Goal: Check status: Check status

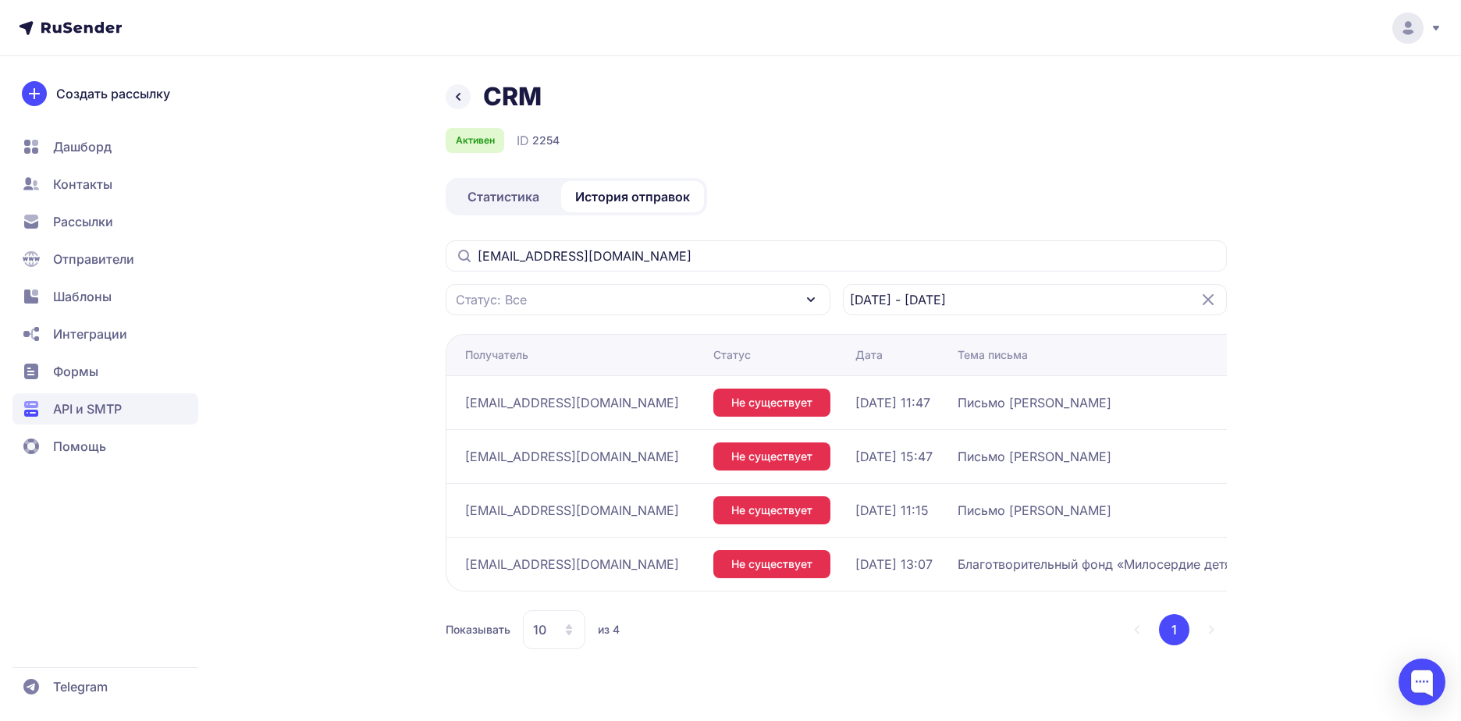
drag, startPoint x: 595, startPoint y: 254, endPoint x: 476, endPoint y: 263, distance: 119.0
click at [476, 263] on input "[EMAIL_ADDRESS][DOMAIN_NAME]" at bounding box center [836, 255] width 781 height 31
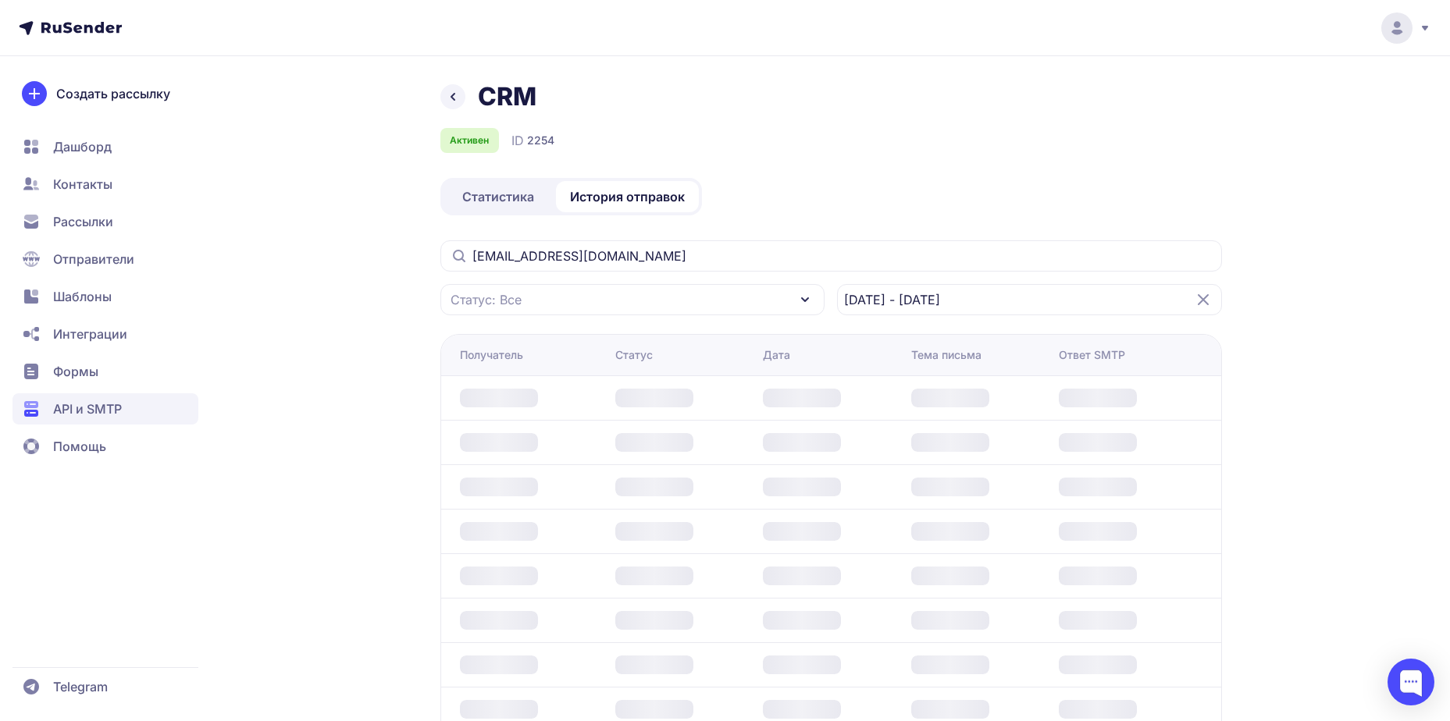
type input "[EMAIL_ADDRESS][DOMAIN_NAME]"
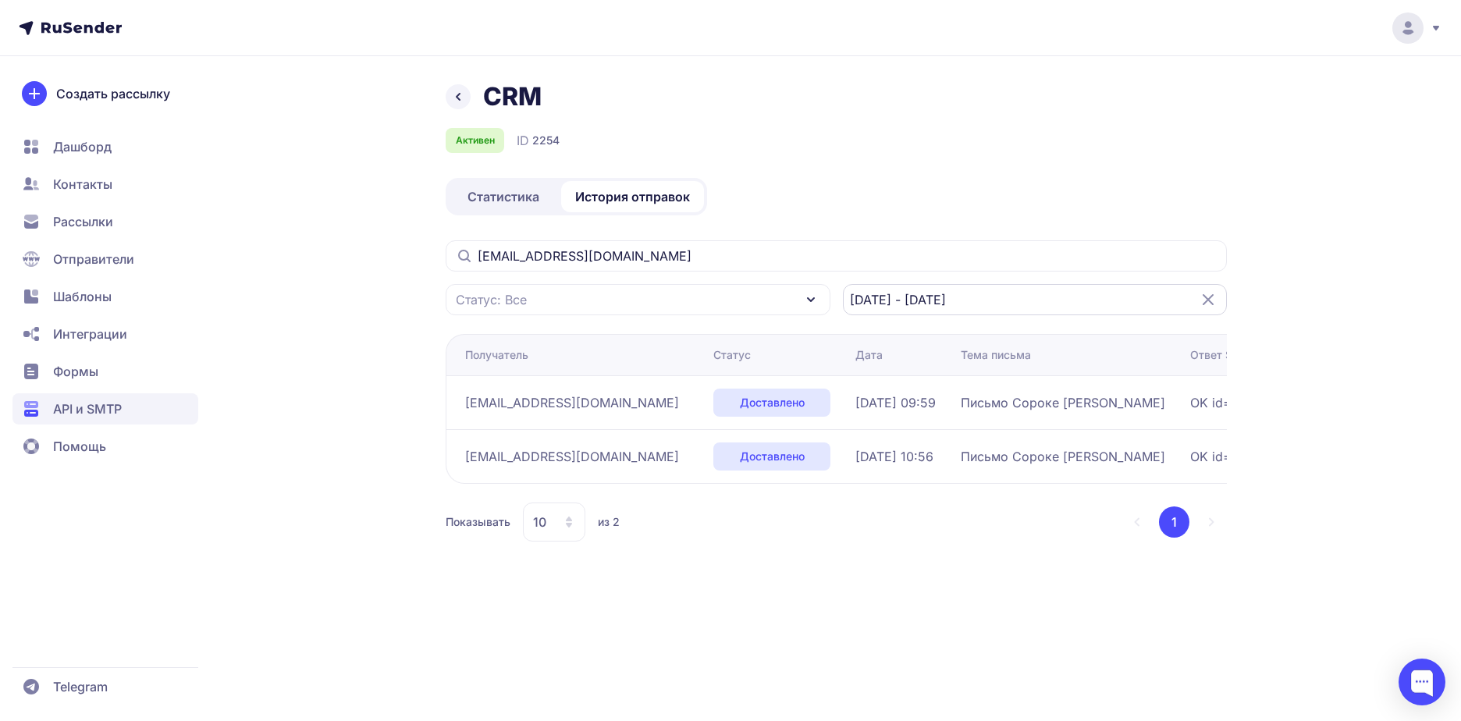
click at [992, 299] on input "[DATE] - [DATE]" at bounding box center [1035, 299] width 385 height 31
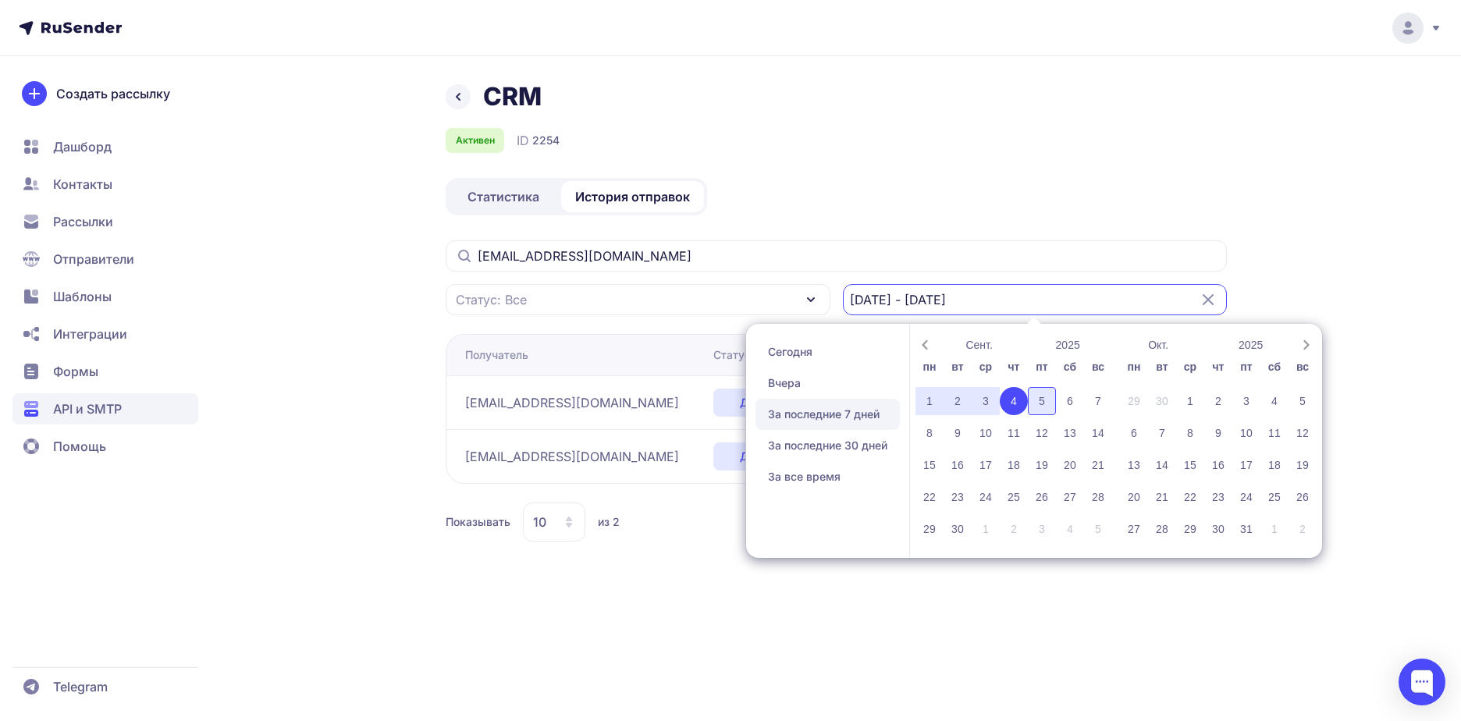
click at [1038, 397] on div "5" at bounding box center [1042, 401] width 28 height 28
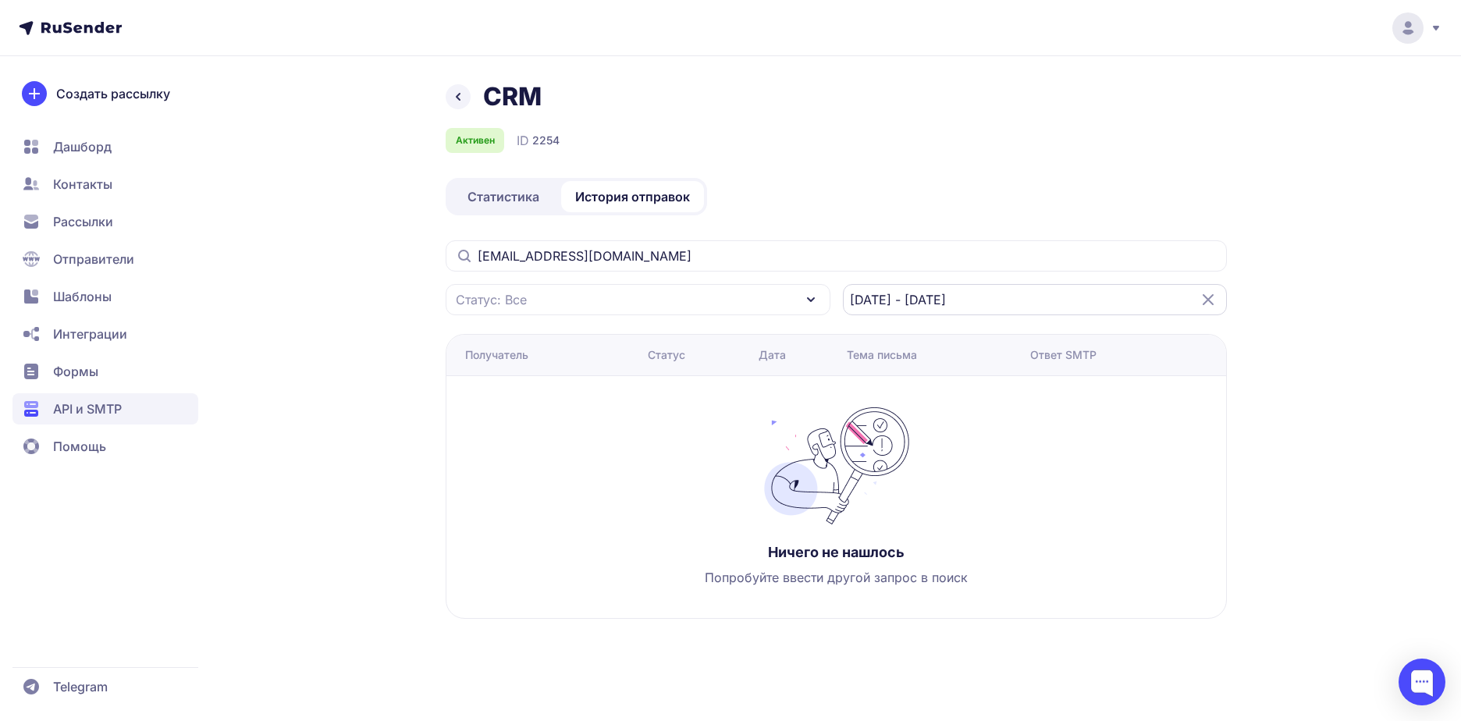
click at [916, 304] on input "05.09.2025 - 05.09.2025" at bounding box center [1035, 299] width 385 height 31
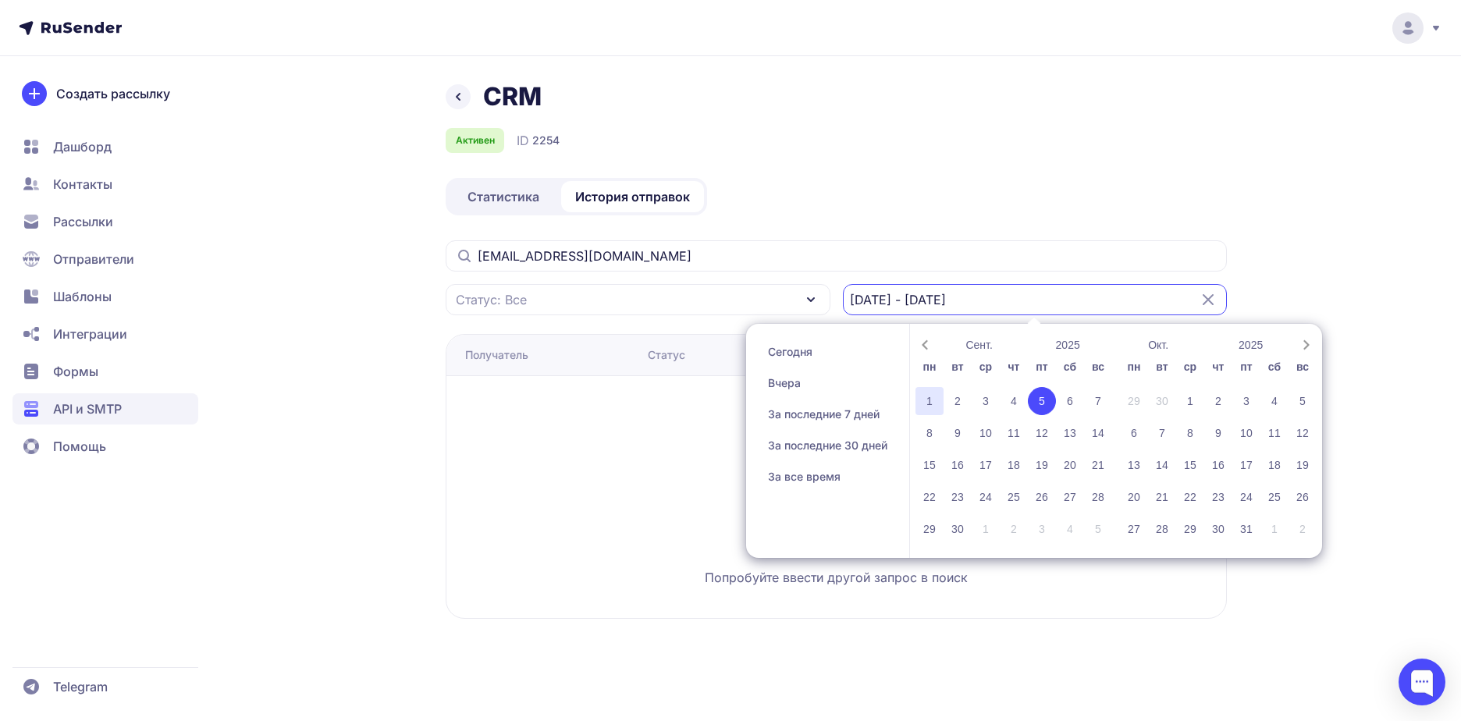
click at [928, 400] on div "1" at bounding box center [930, 401] width 28 height 28
click at [1034, 404] on div "5" at bounding box center [1042, 401] width 28 height 28
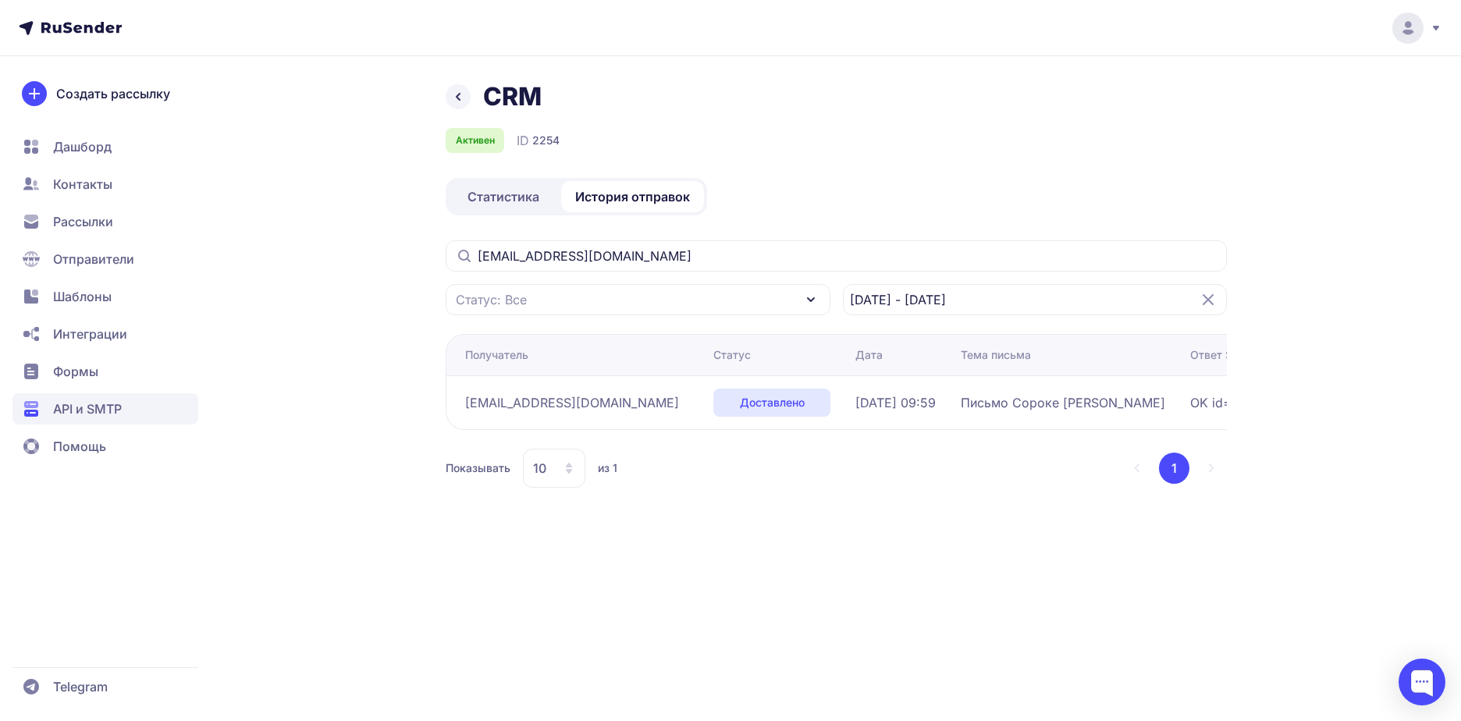
click at [771, 98] on div "CRM" at bounding box center [836, 96] width 781 height 31
click at [948, 289] on input "01.09.2025 - 05.09.2025" at bounding box center [1035, 299] width 385 height 31
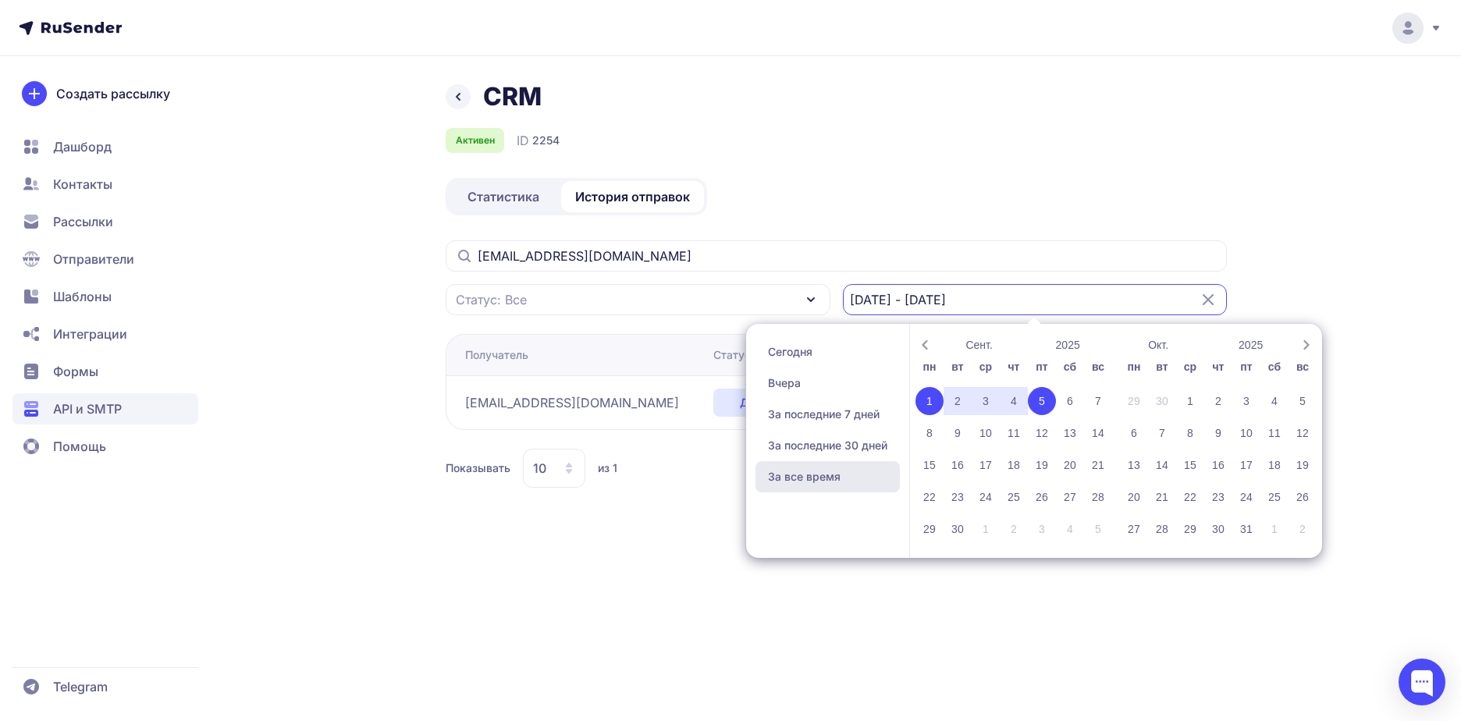
click at [821, 482] on span "За все время" at bounding box center [828, 476] width 144 height 31
type input "26.06.2025 - 05.09.2025"
